Goal: Task Accomplishment & Management: Manage account settings

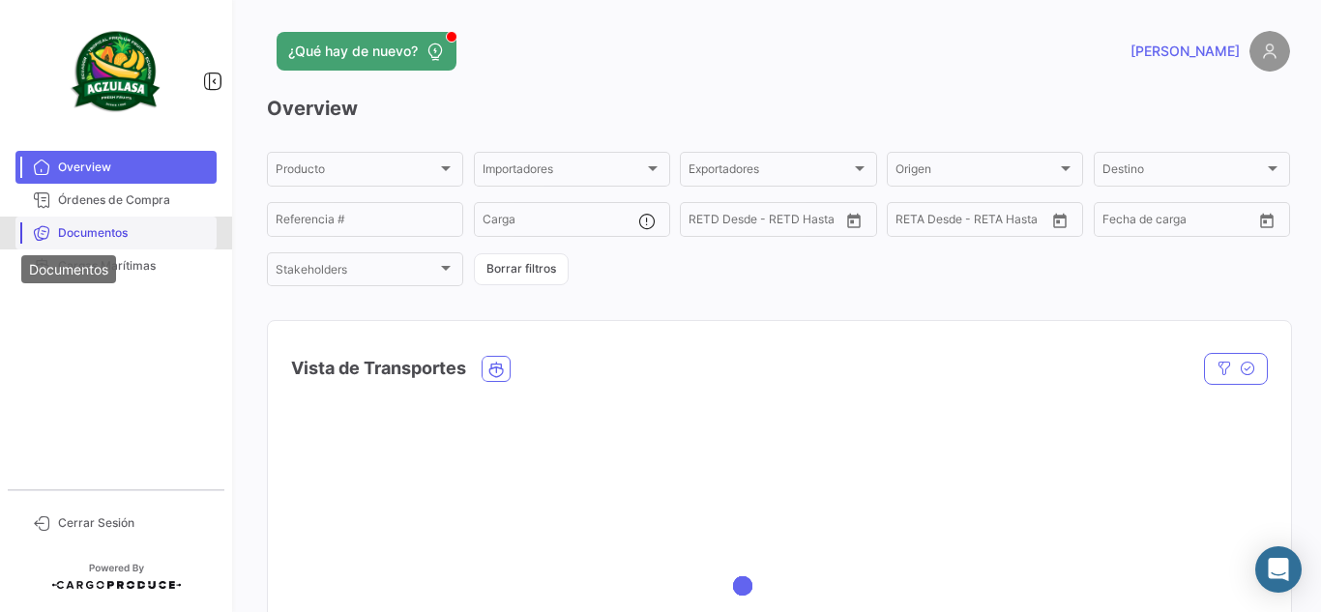
click at [34, 235] on icon at bounding box center [41, 232] width 17 height 17
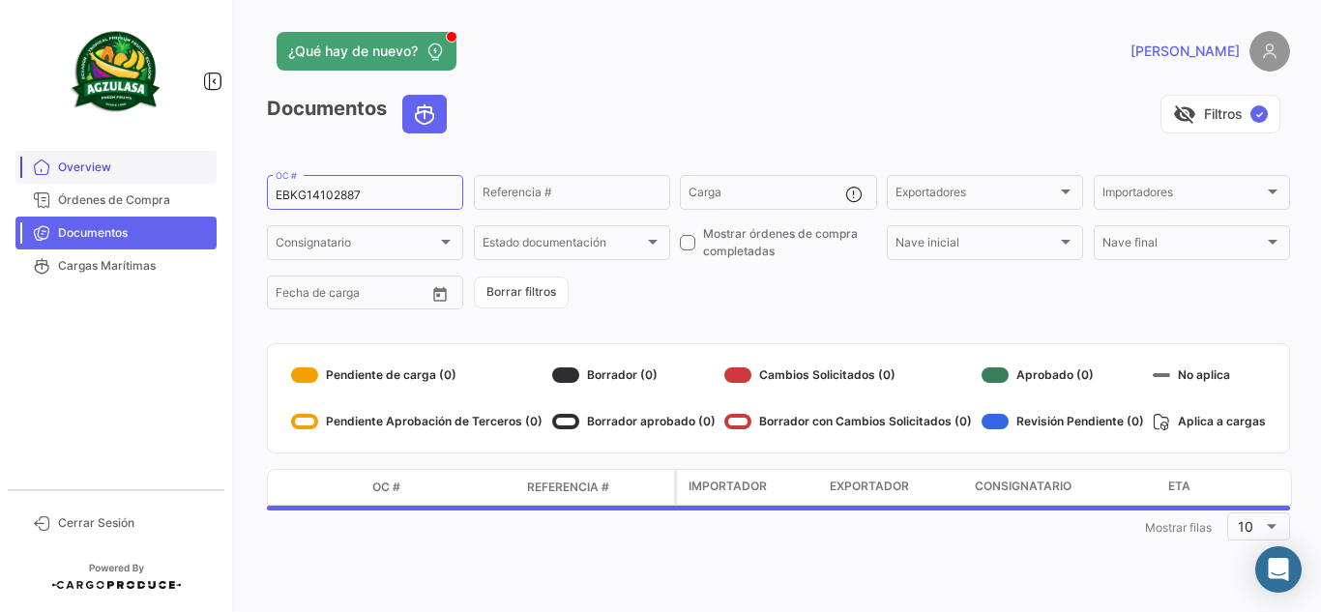
drag, startPoint x: 395, startPoint y: 192, endPoint x: 108, endPoint y: 174, distance: 286.8
click at [120, 174] on mat-sidenav-container "Overview Órdenes de Compra Documentos Cargas Marítimas Cerrar Sesión ¿Qué hay d…" at bounding box center [660, 306] width 1321 height 612
paste input "25934457"
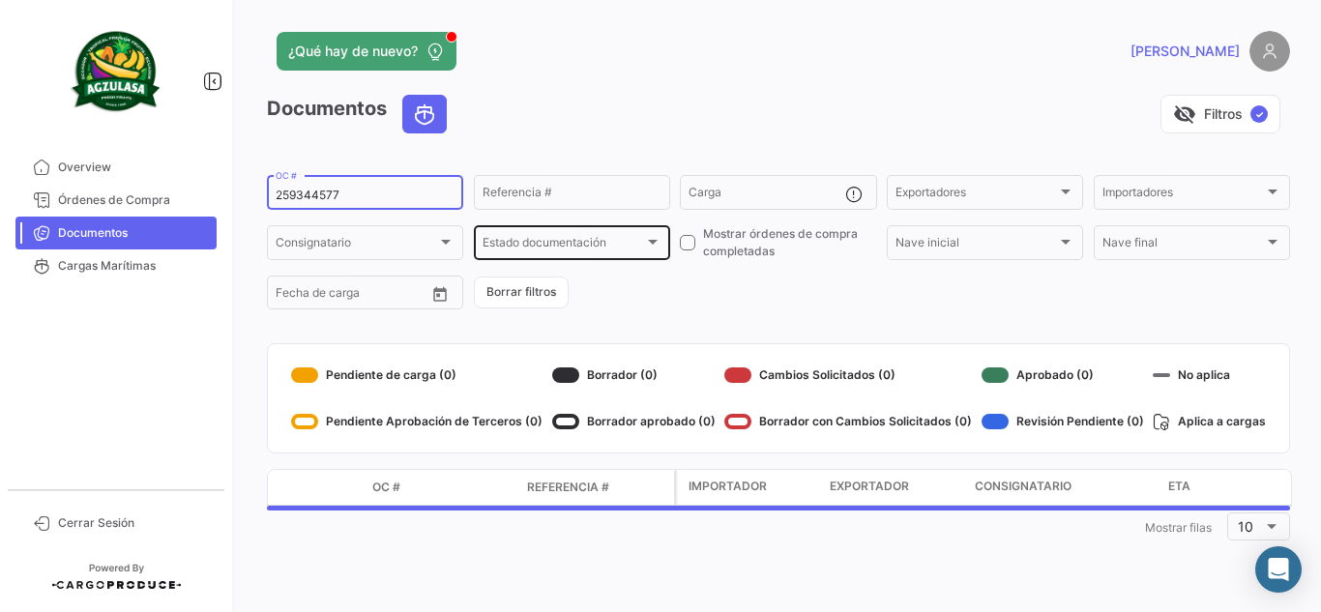
type input "259344577"
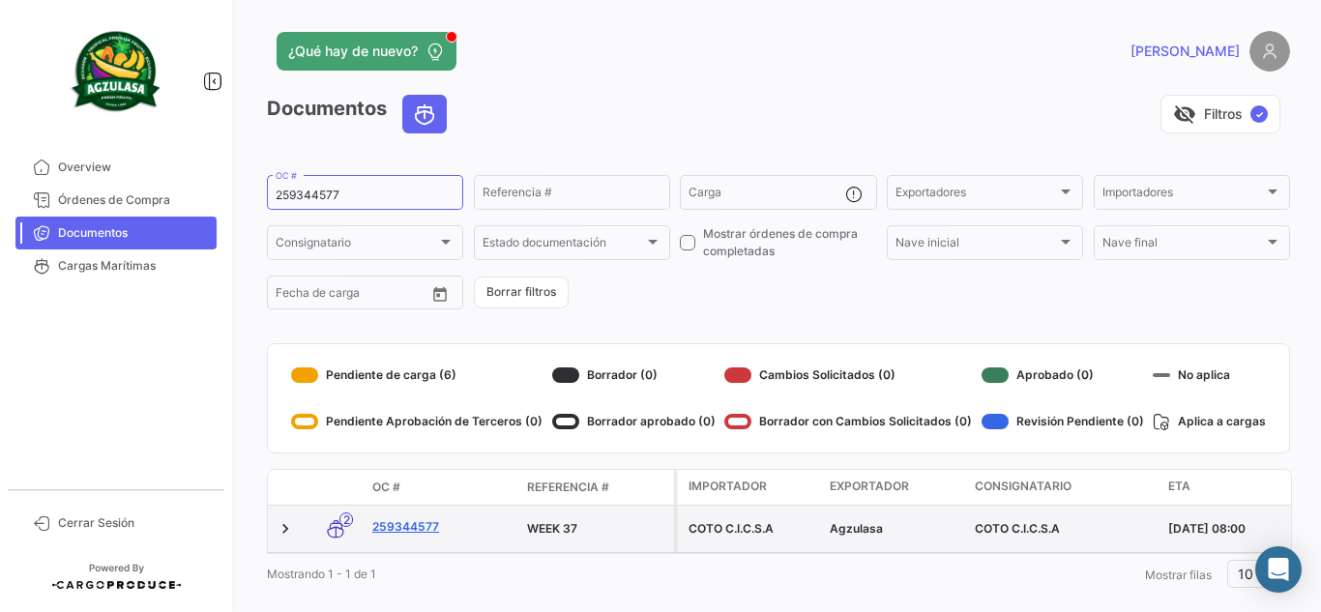
click at [433, 524] on link "259344577" at bounding box center [441, 526] width 139 height 17
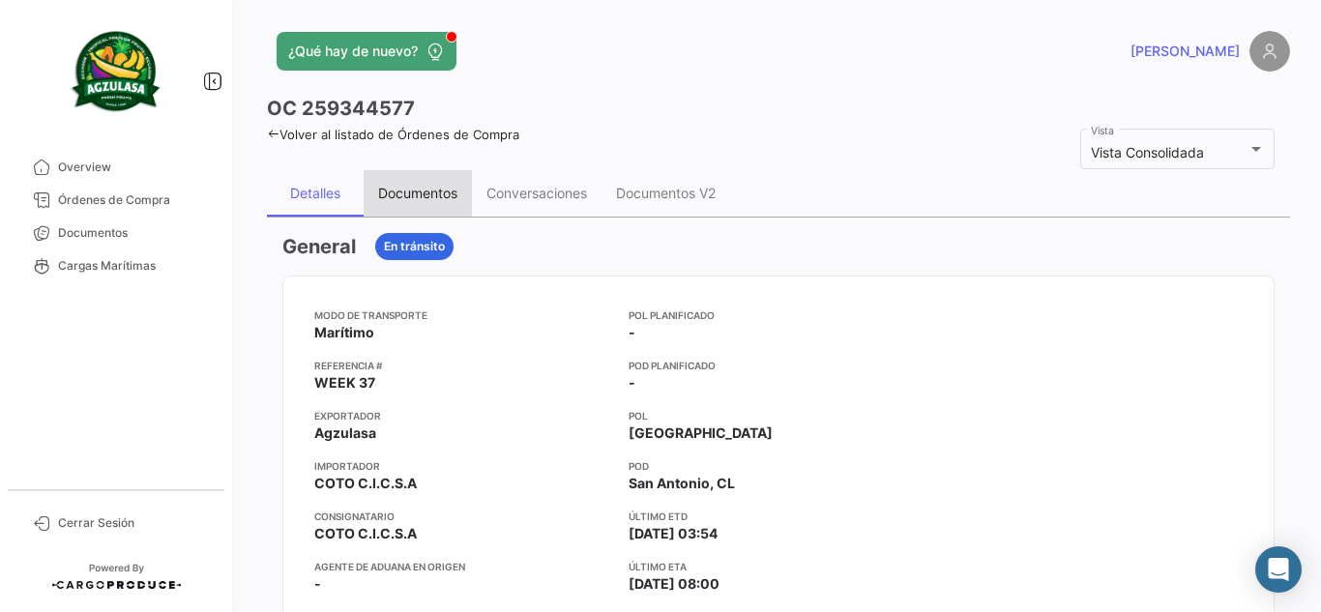
click at [417, 179] on div "Documentos" at bounding box center [418, 193] width 108 height 46
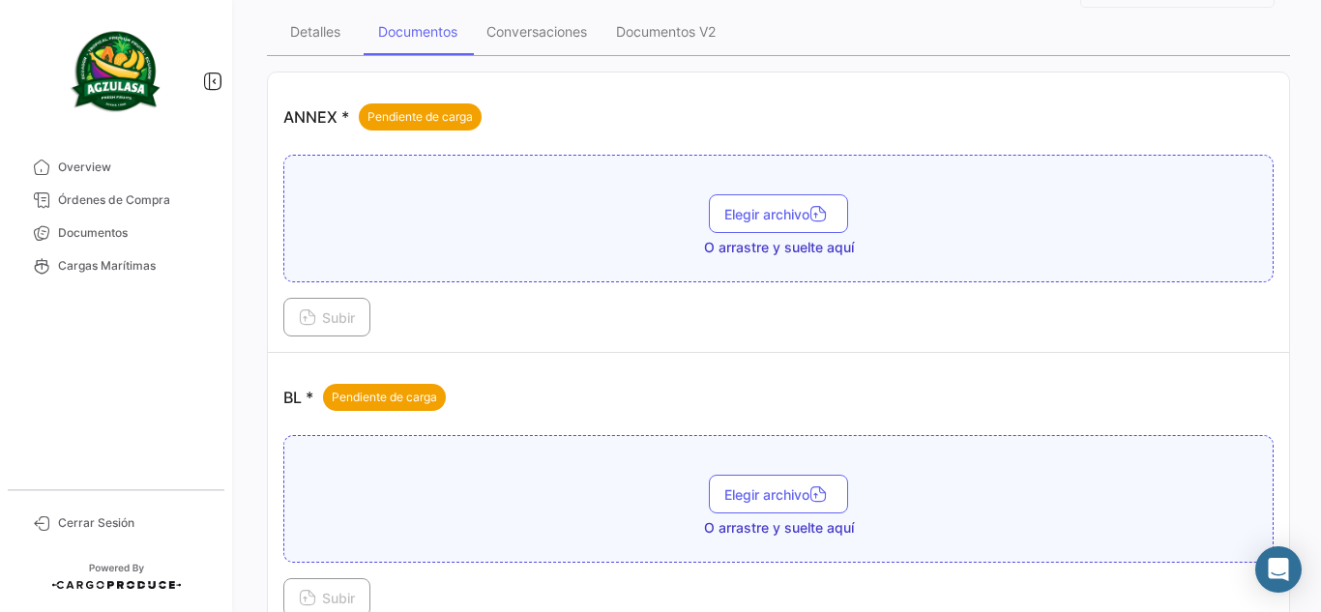
scroll to position [128, 0]
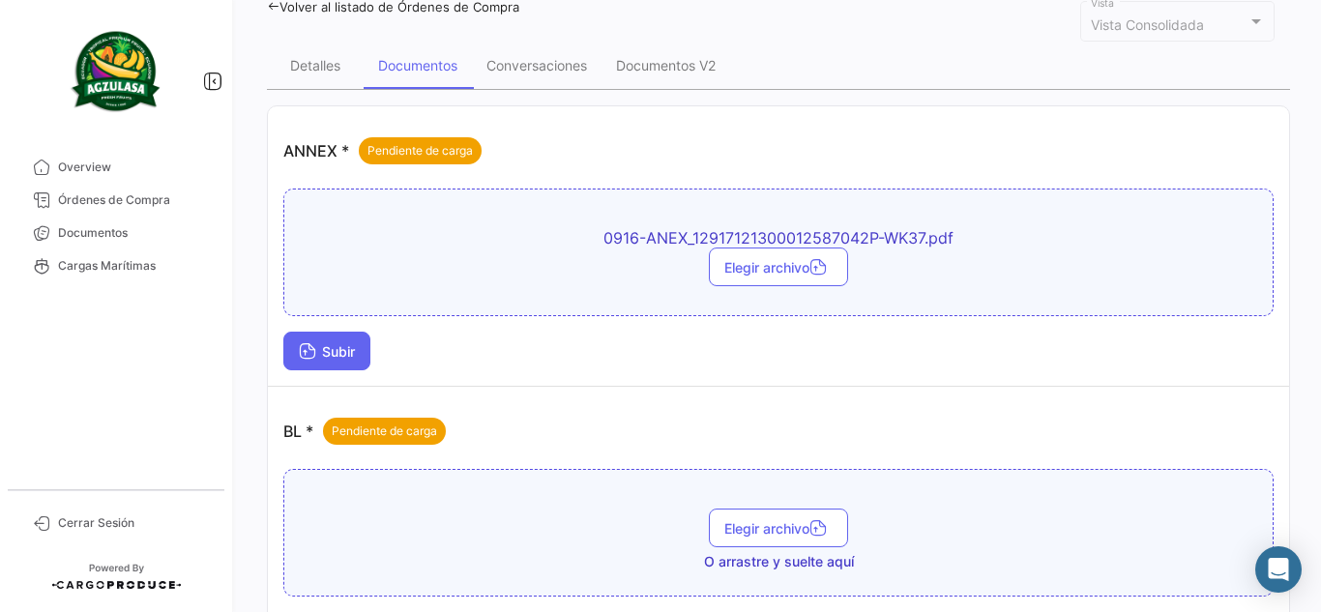
click at [336, 347] on span "Subir" at bounding box center [327, 351] width 56 height 16
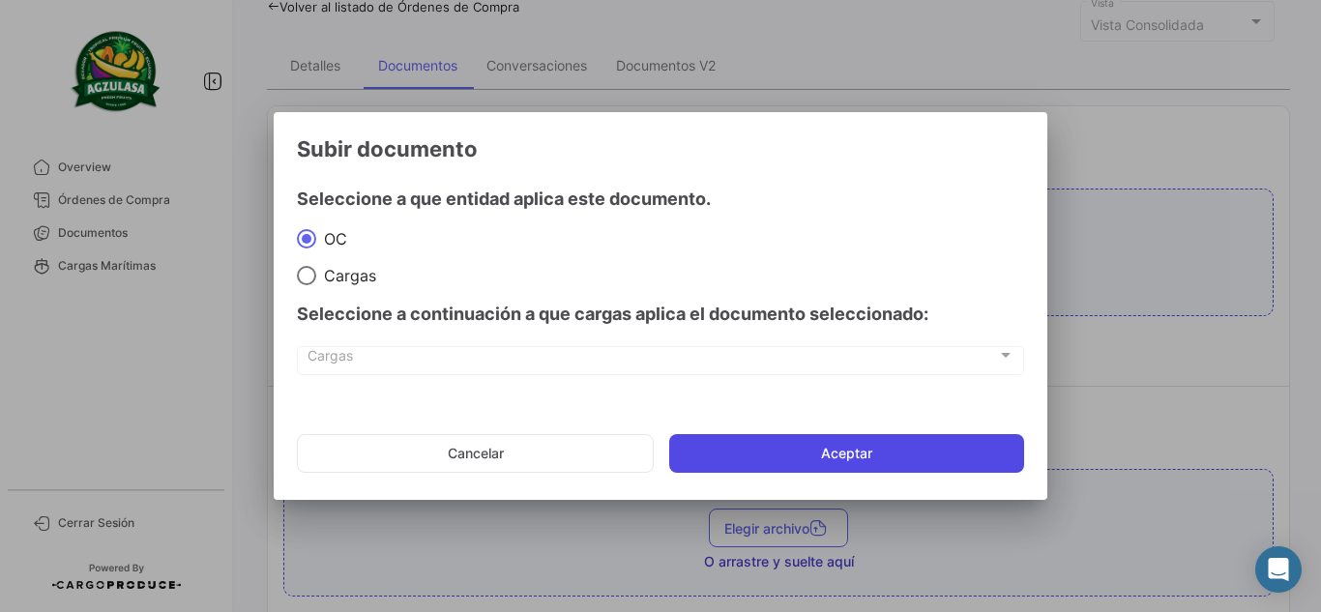
click at [817, 470] on button "Aceptar" at bounding box center [846, 453] width 355 height 39
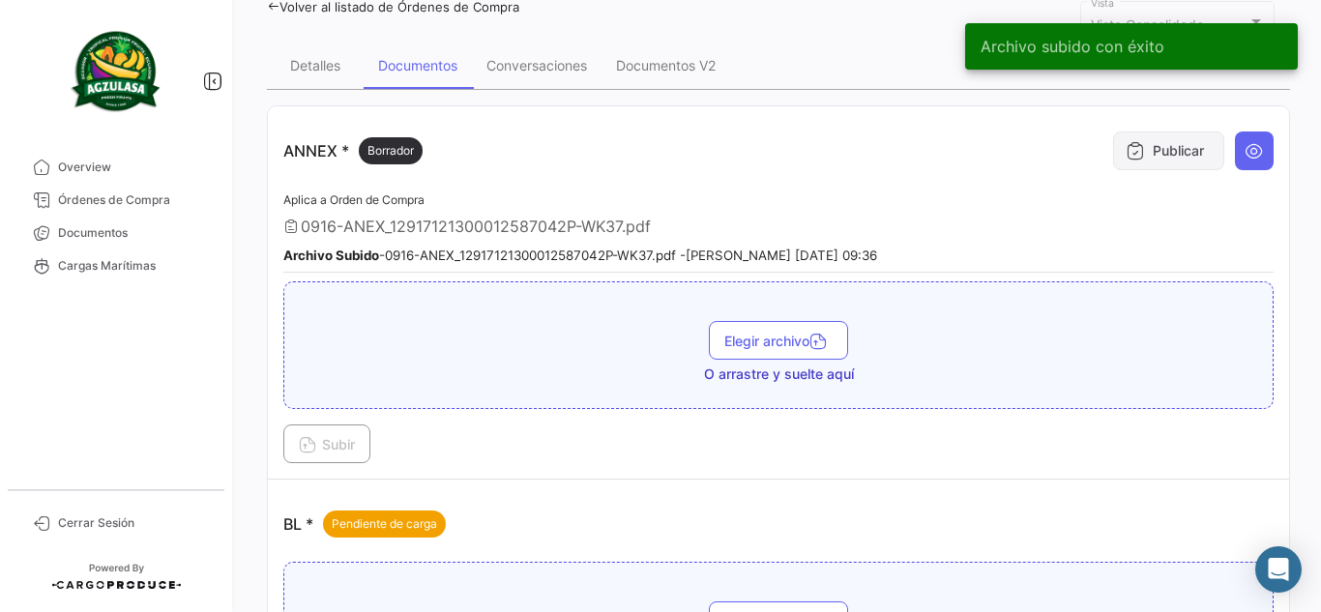
click at [1160, 141] on button "Publicar" at bounding box center [1168, 151] width 111 height 39
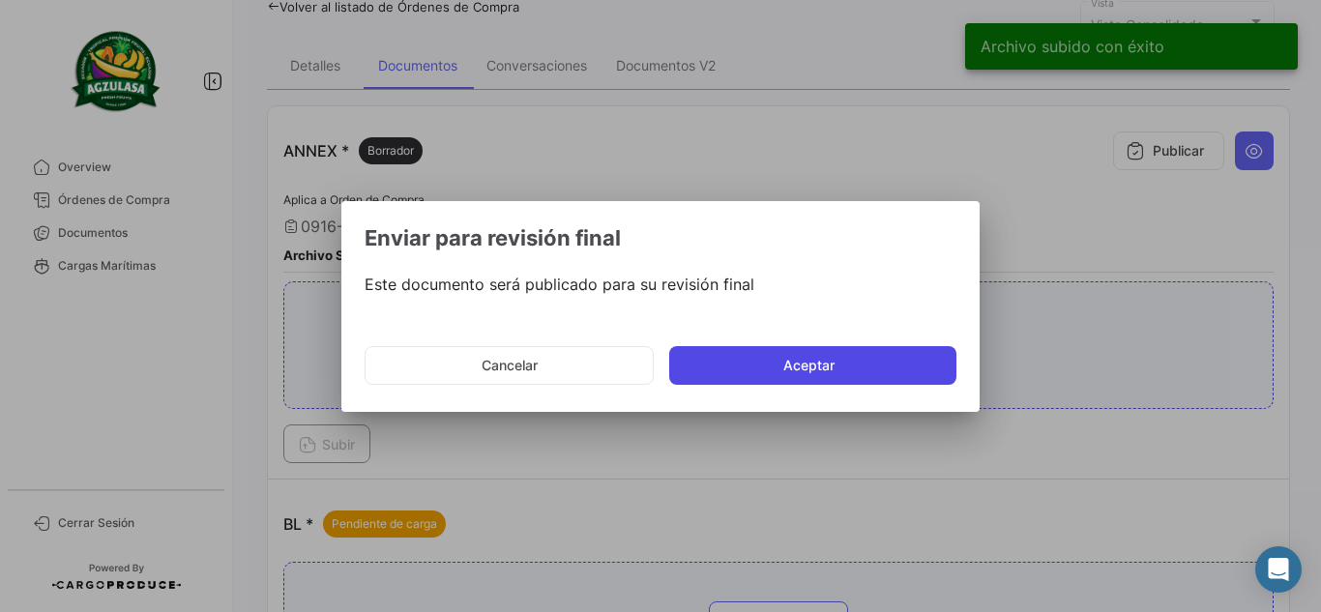
click at [693, 363] on button "Aceptar" at bounding box center [812, 365] width 287 height 39
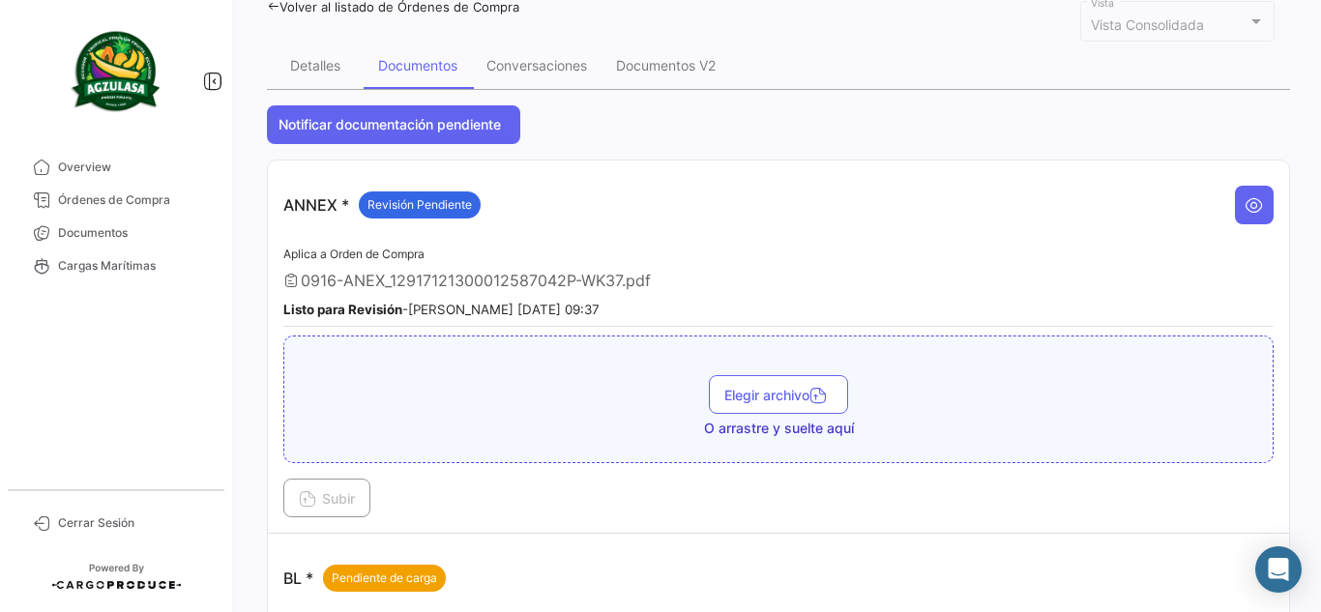
click at [973, 225] on div "ANNEX * Revisión Pendiente" at bounding box center [778, 205] width 990 height 58
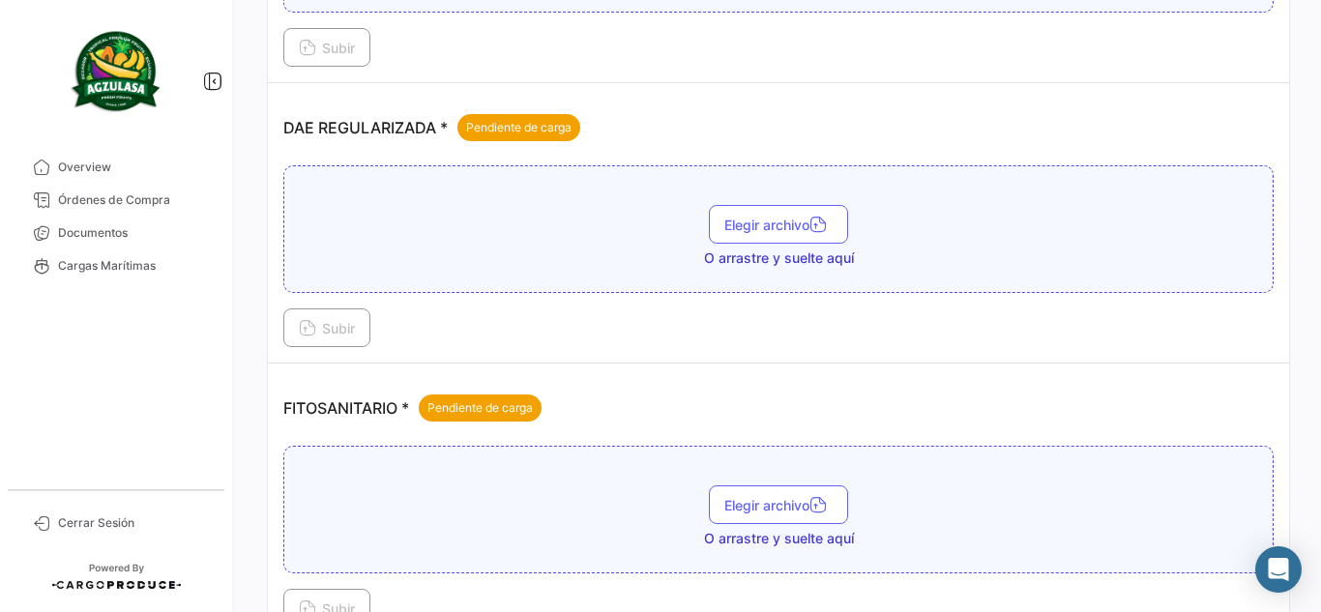
scroll to position [1288, 0]
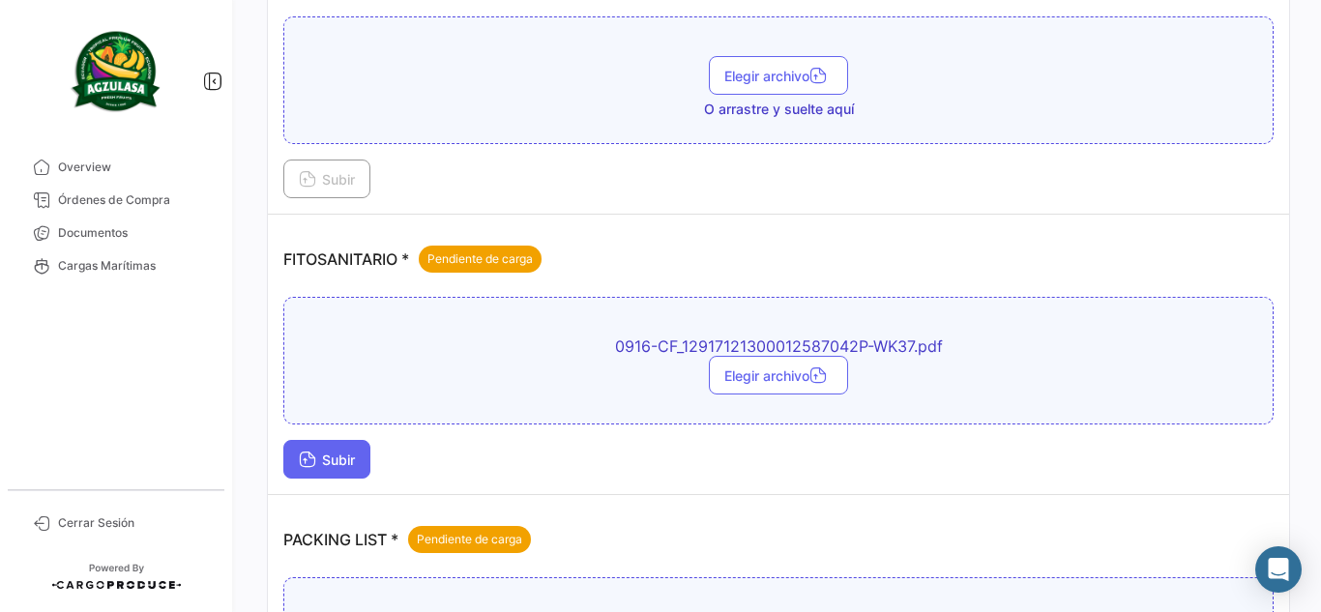
click at [317, 459] on span "Subir" at bounding box center [327, 460] width 56 height 16
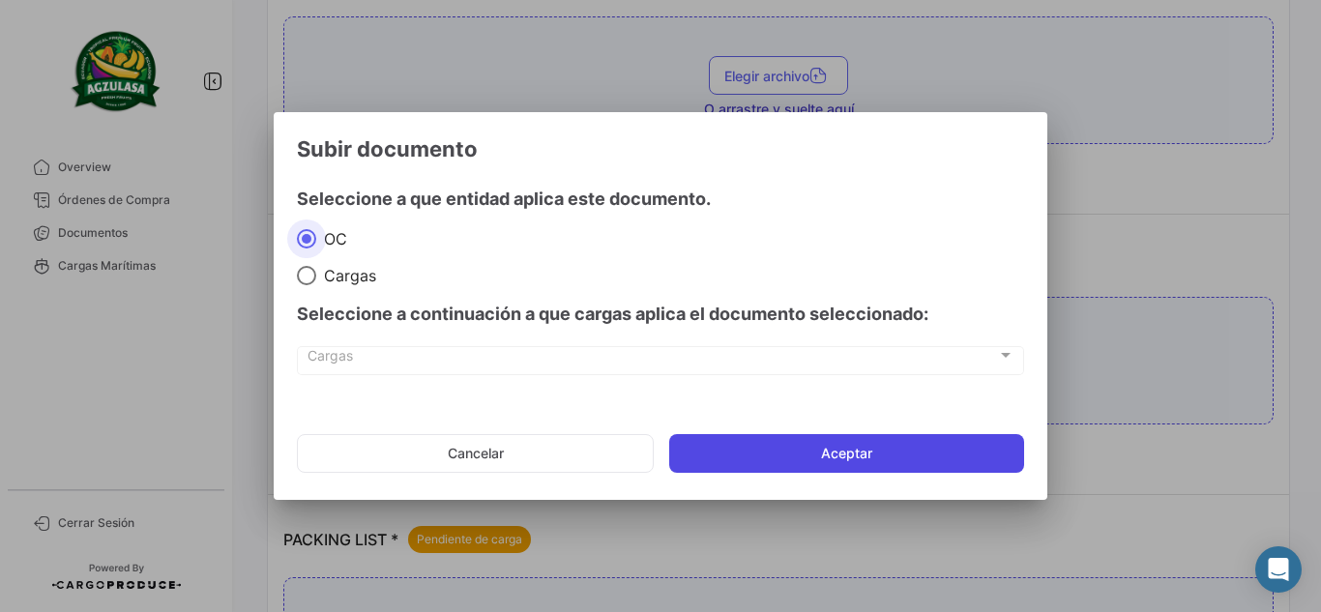
click at [682, 442] on button "Aceptar" at bounding box center [846, 453] width 355 height 39
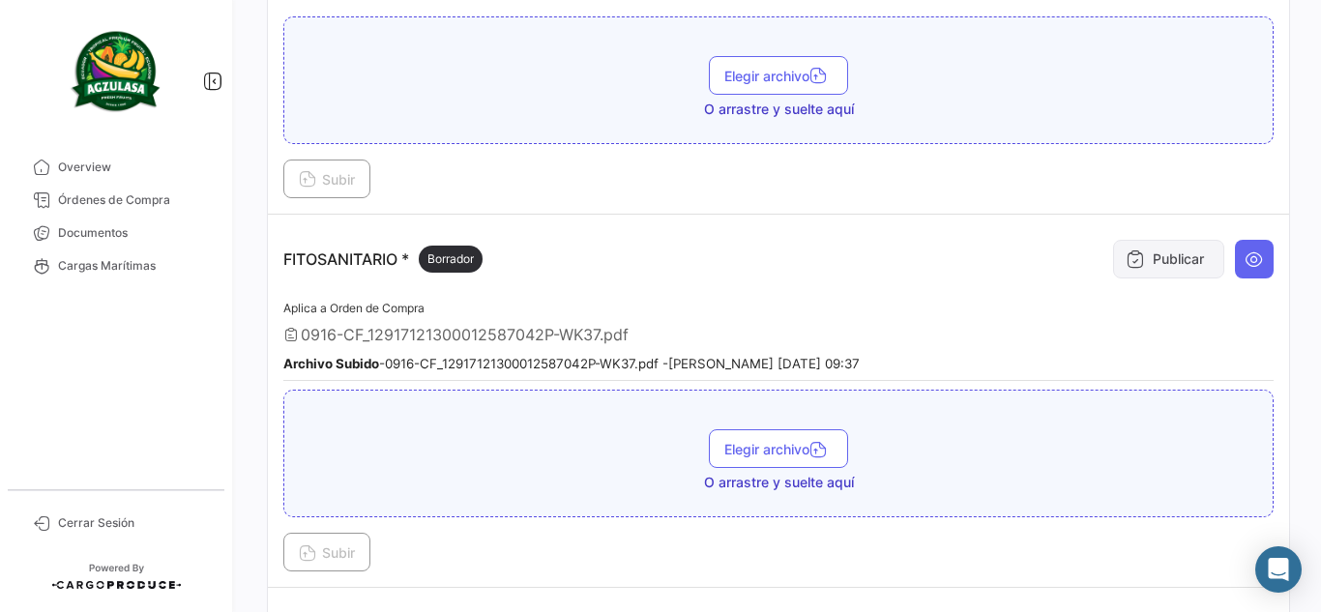
click at [1155, 252] on button "Publicar" at bounding box center [1168, 259] width 111 height 39
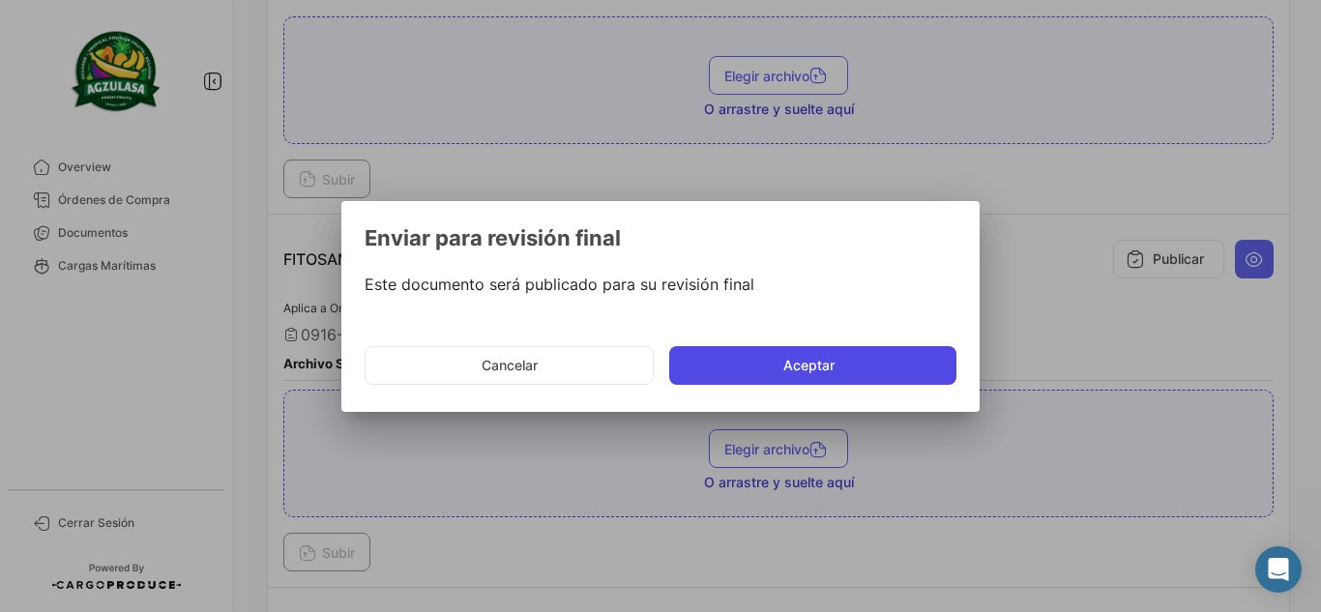
click at [876, 350] on button "Aceptar" at bounding box center [812, 365] width 287 height 39
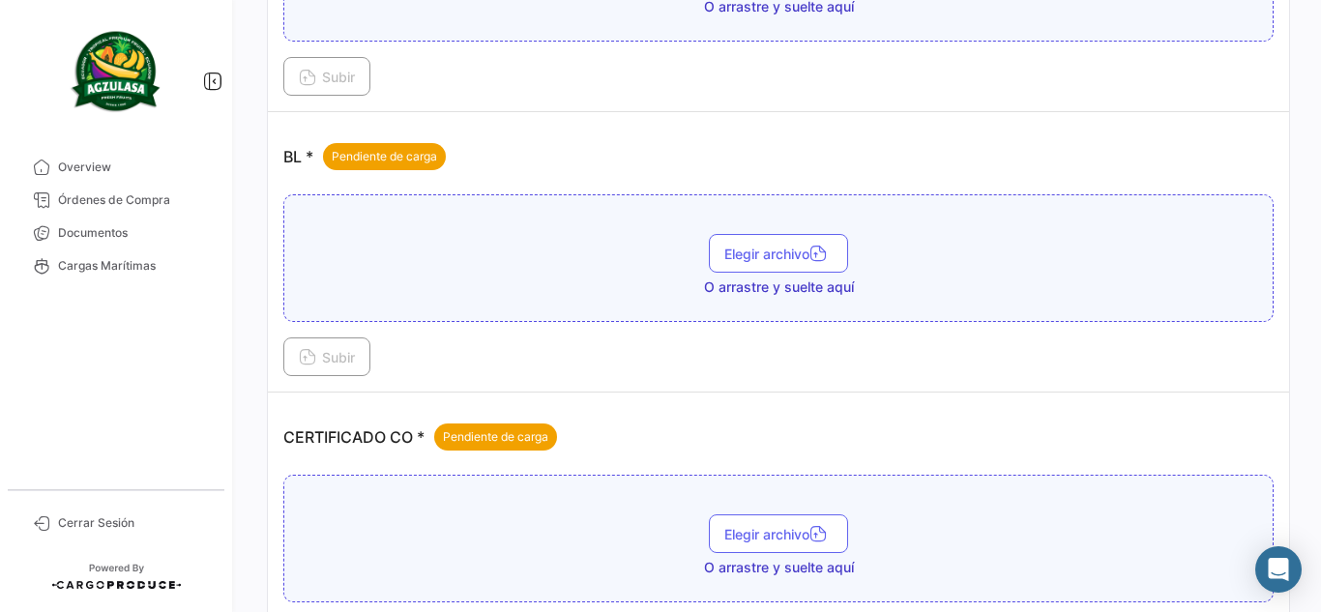
scroll to position [321, 0]
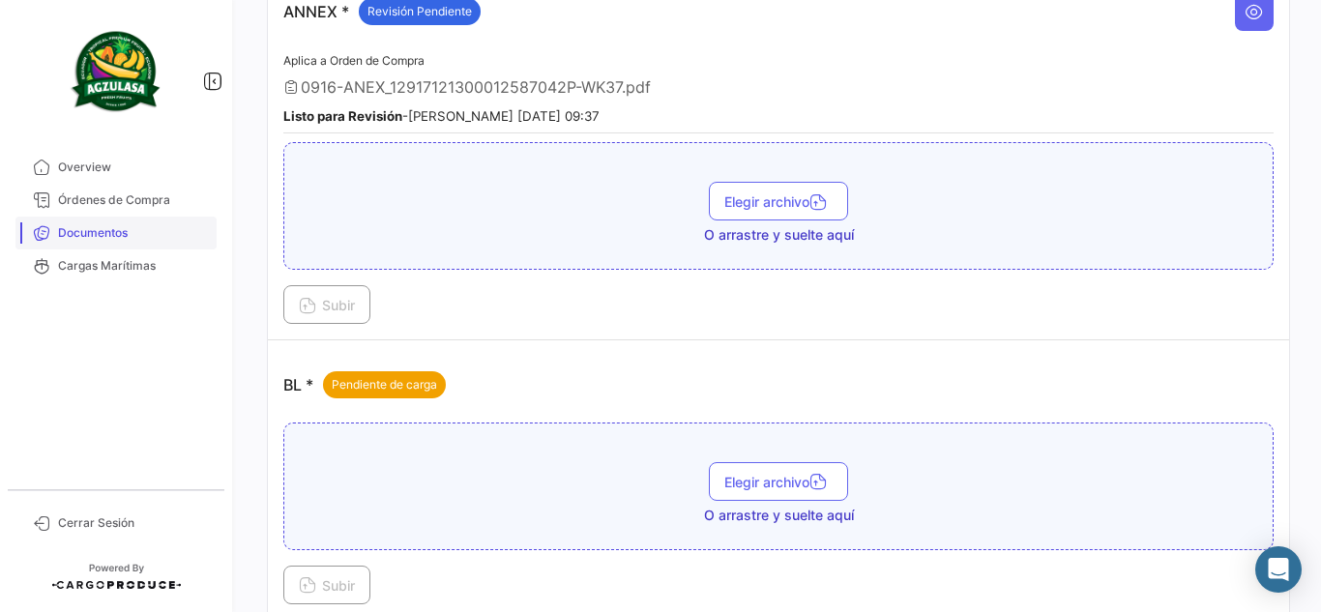
click at [131, 238] on span "Documentos" at bounding box center [133, 232] width 151 height 17
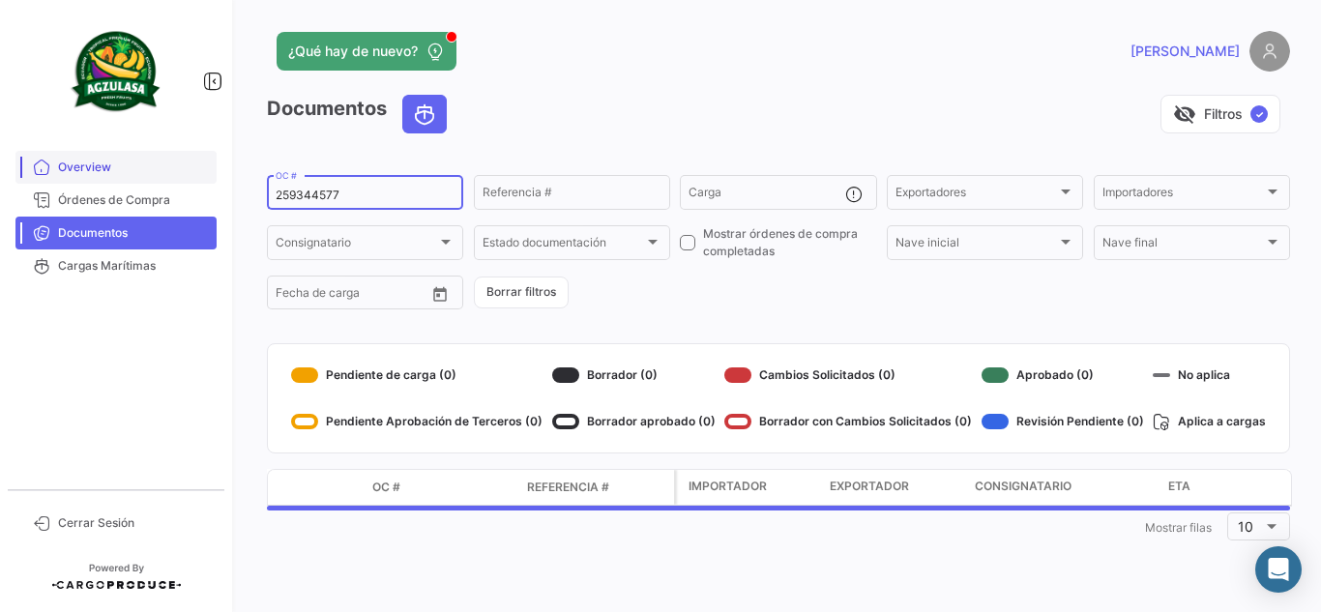
click at [132, 166] on mat-sidenav-container "Overview Órdenes de Compra Documentos Cargas Marítimas Cerrar Sesión ¿Qué hay d…" at bounding box center [660, 306] width 1321 height 612
paste input "6429414340"
type input "6429414340"
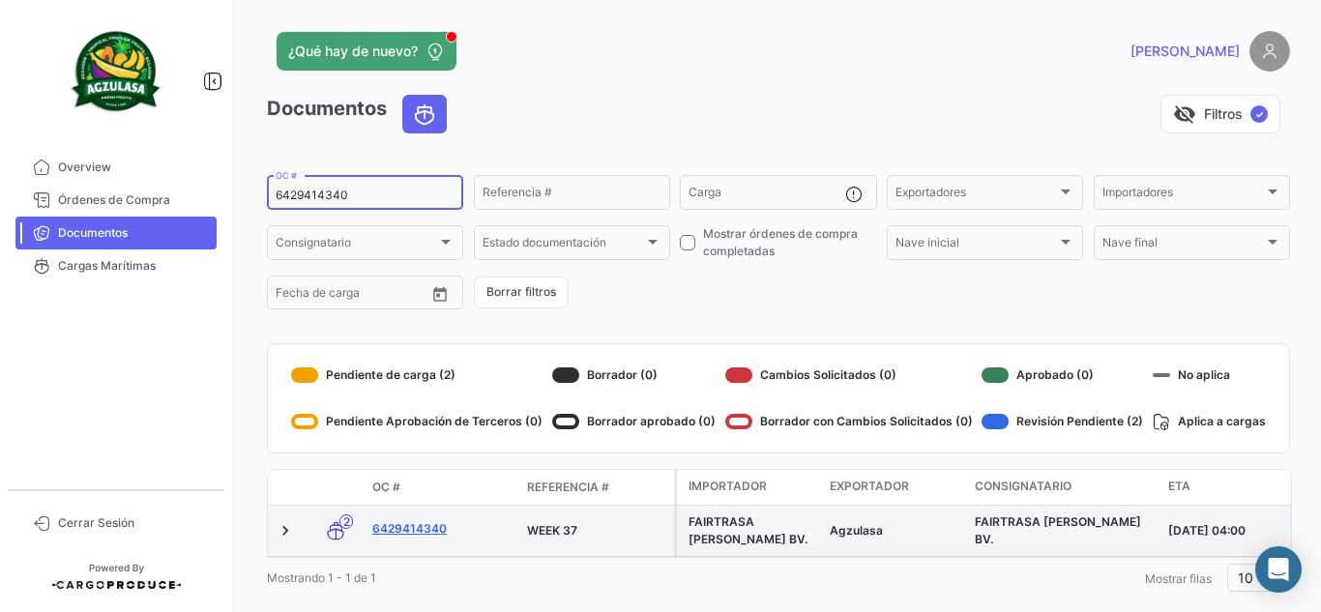
click at [432, 525] on link "6429414340" at bounding box center [441, 528] width 139 height 17
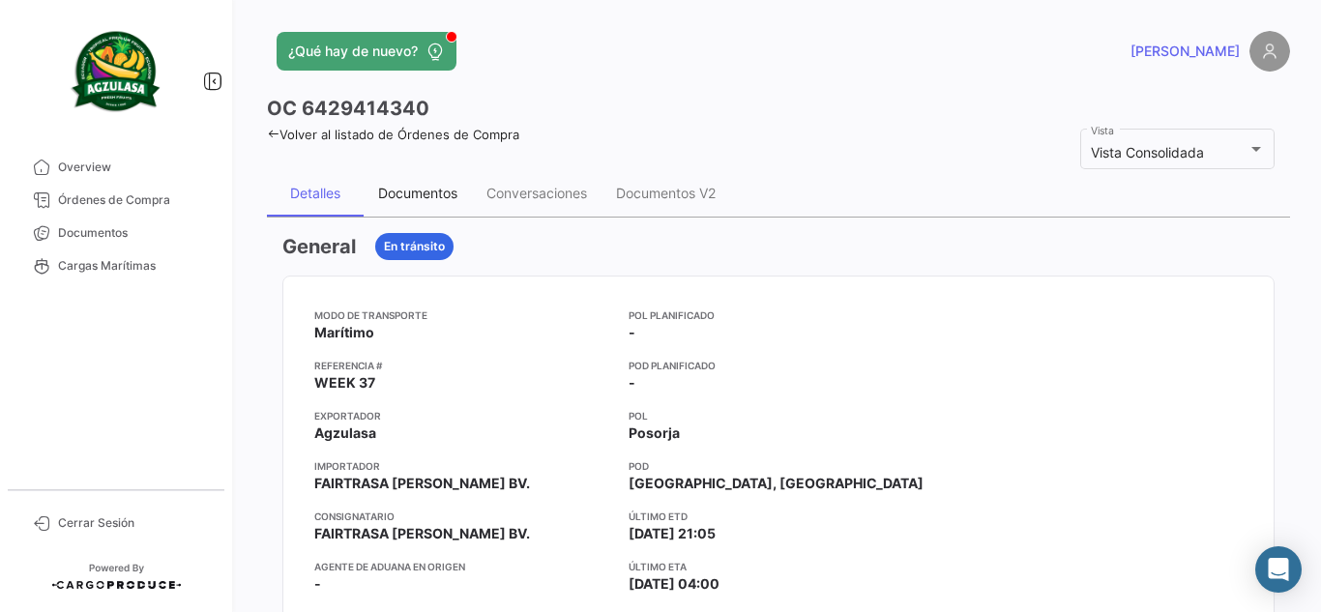
click at [434, 189] on div "Documentos" at bounding box center [417, 193] width 79 height 16
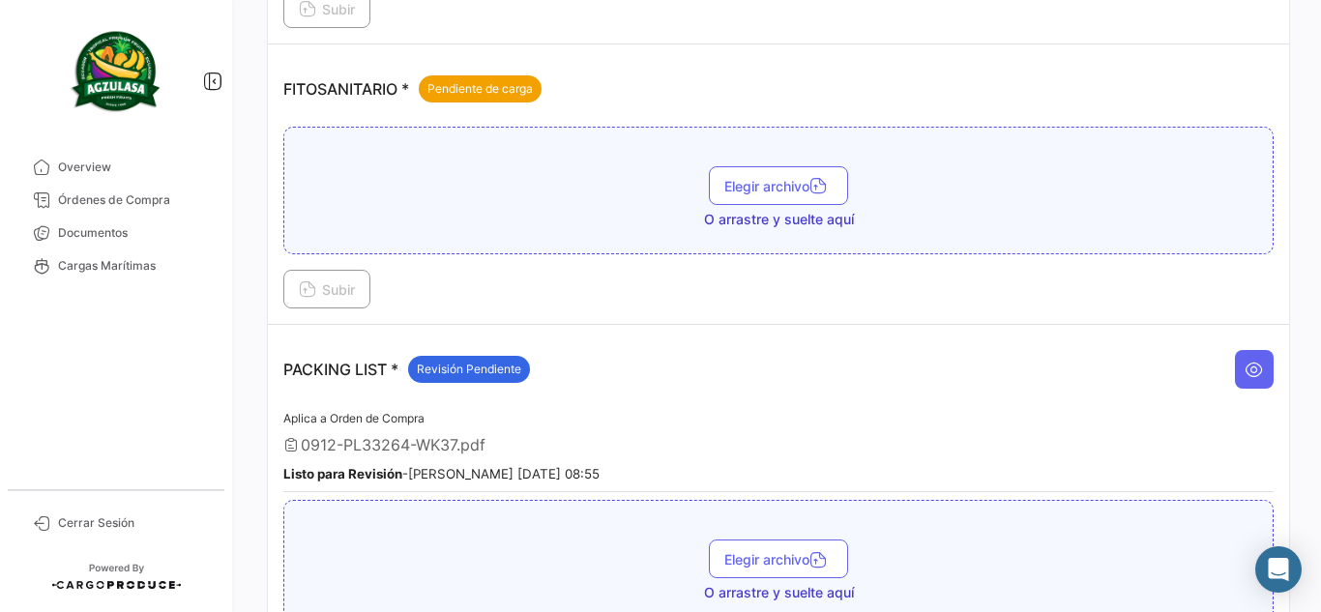
scroll to position [901, 0]
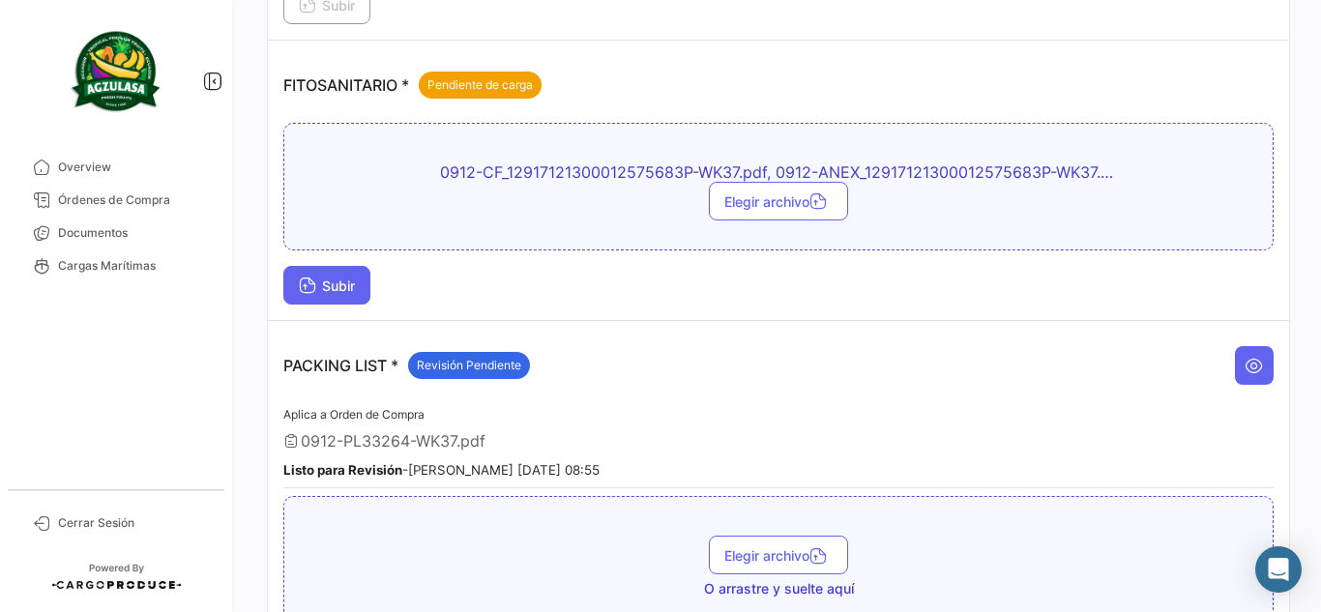
click at [351, 278] on span "Subir" at bounding box center [327, 286] width 56 height 16
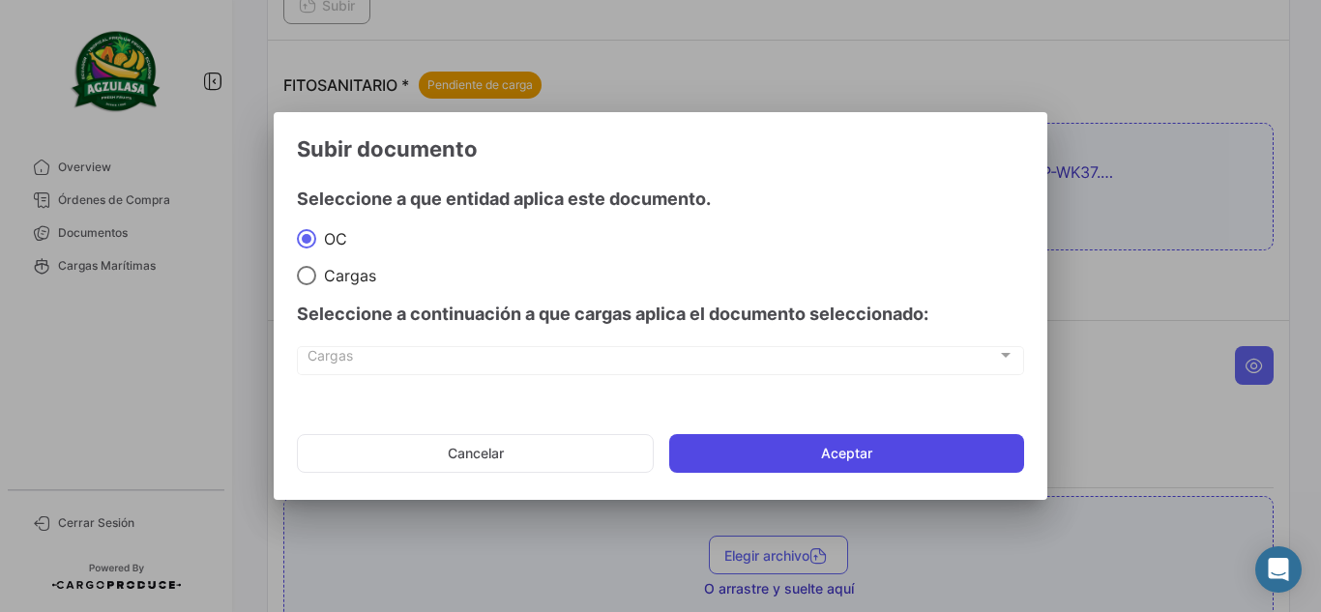
click at [827, 449] on button "Aceptar" at bounding box center [846, 453] width 355 height 39
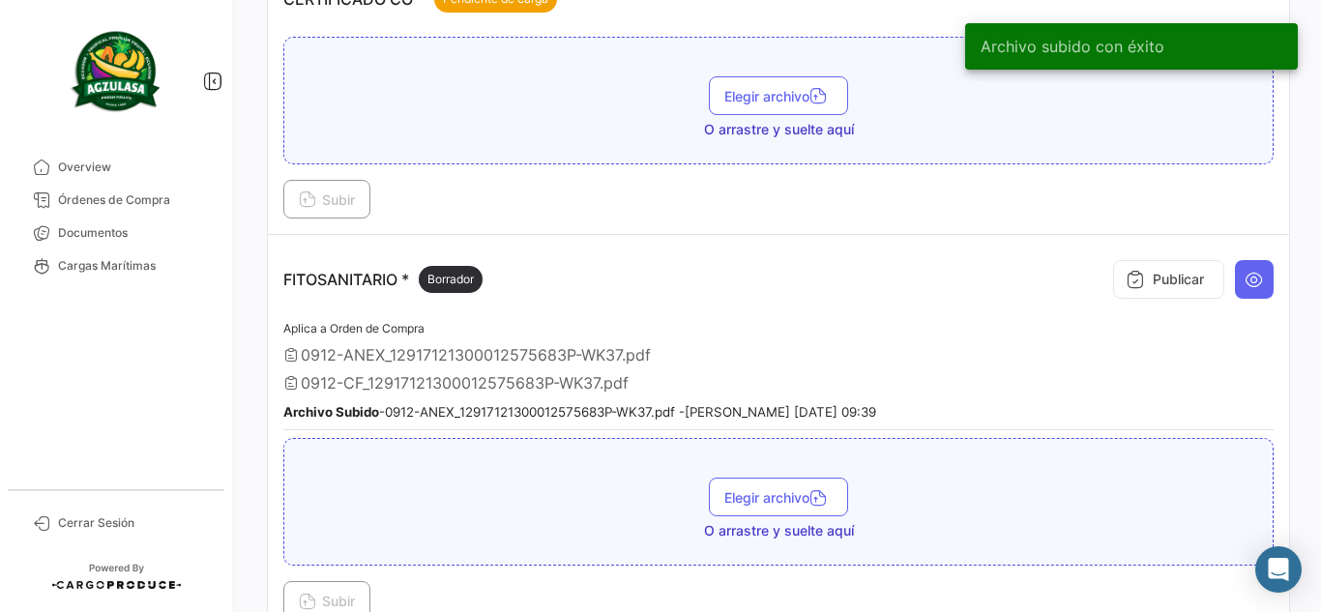
scroll to position [708, 0]
click at [1113, 298] on button "Publicar" at bounding box center [1168, 278] width 111 height 39
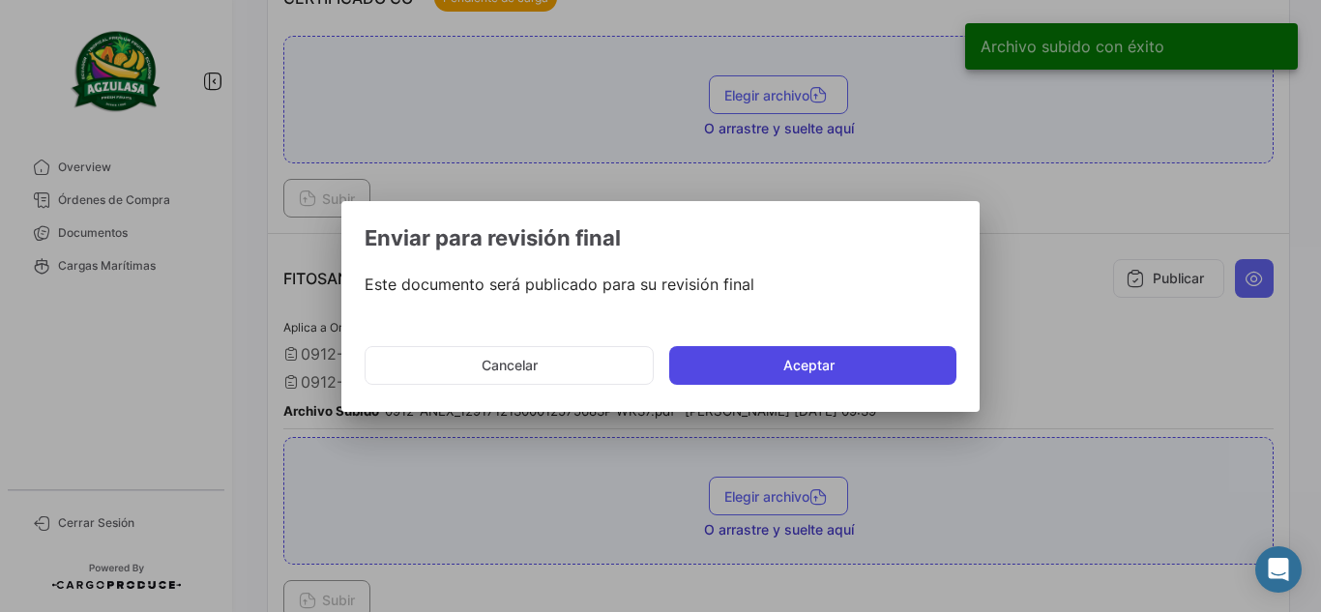
click at [867, 379] on button "Aceptar" at bounding box center [812, 365] width 287 height 39
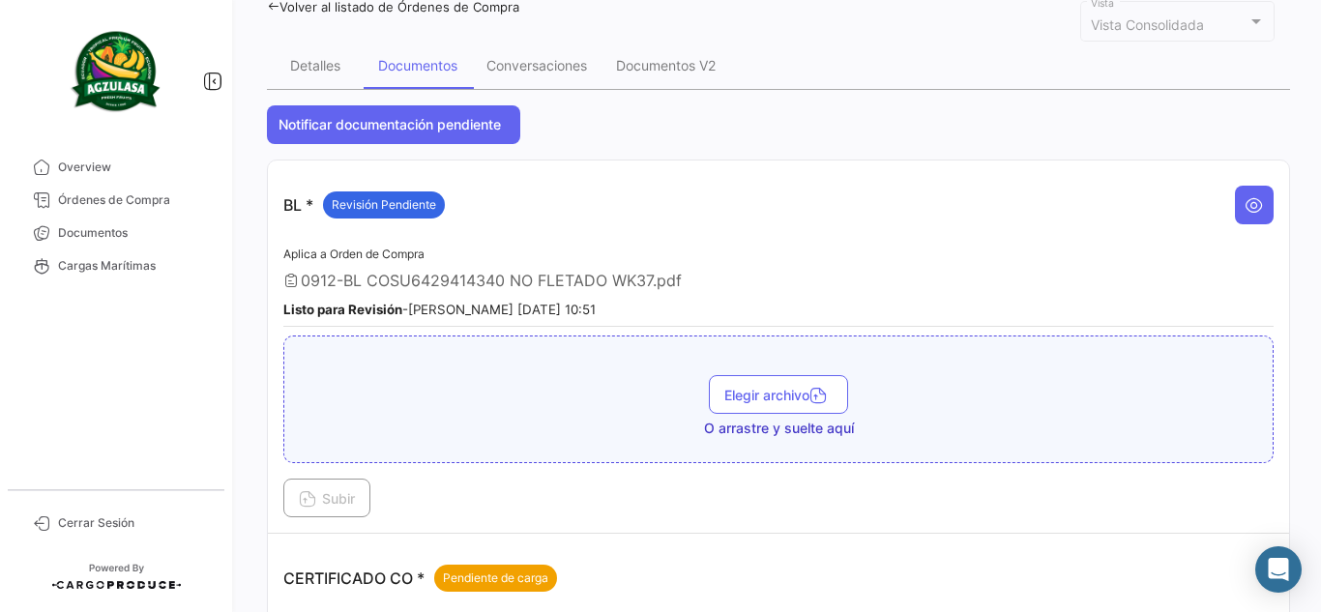
scroll to position [0, 0]
